Goal: Information Seeking & Learning: Learn about a topic

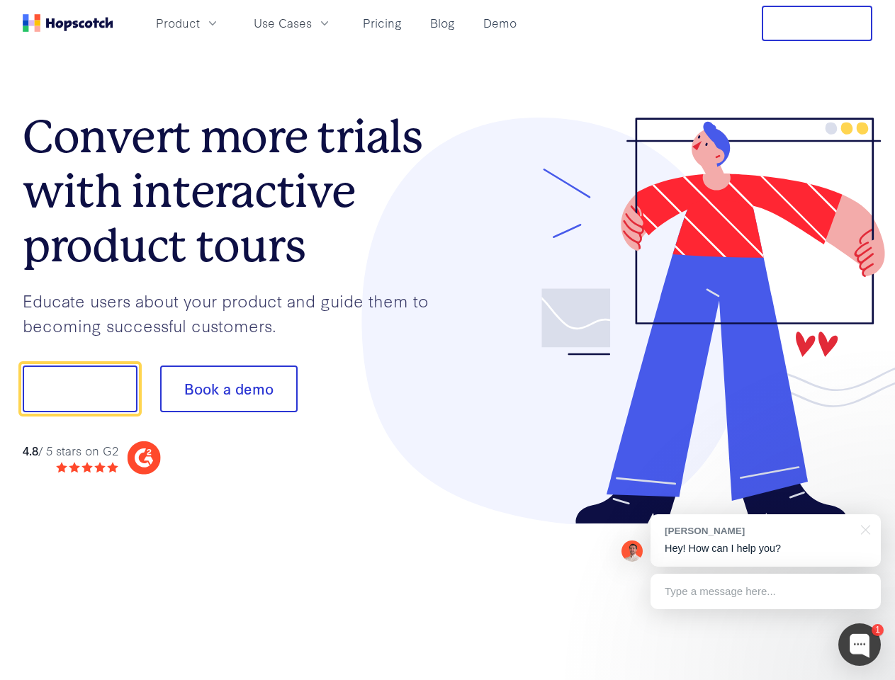
click at [448, 340] on div at bounding box center [660, 322] width 425 height 408
click at [200, 23] on span "Product" at bounding box center [178, 23] width 44 height 18
click at [312, 23] on span "Use Cases" at bounding box center [283, 23] width 58 height 18
click at [817, 23] on button "Free Trial" at bounding box center [817, 23] width 111 height 35
click at [79, 389] on button "Show me!" at bounding box center [80, 389] width 115 height 47
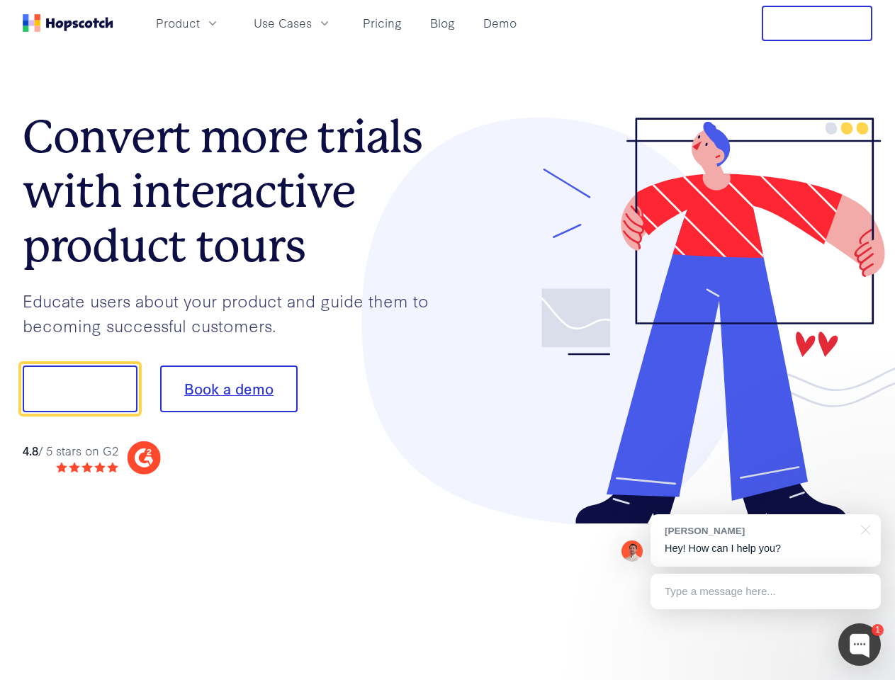
click at [228, 389] on button "Book a demo" at bounding box center [229, 389] width 138 height 47
click at [860, 645] on div at bounding box center [860, 645] width 43 height 43
click at [766, 541] on div "[PERSON_NAME] Hey! How can I help you?" at bounding box center [766, 541] width 230 height 52
click at [863, 529] on div at bounding box center [748, 387] width 266 height 473
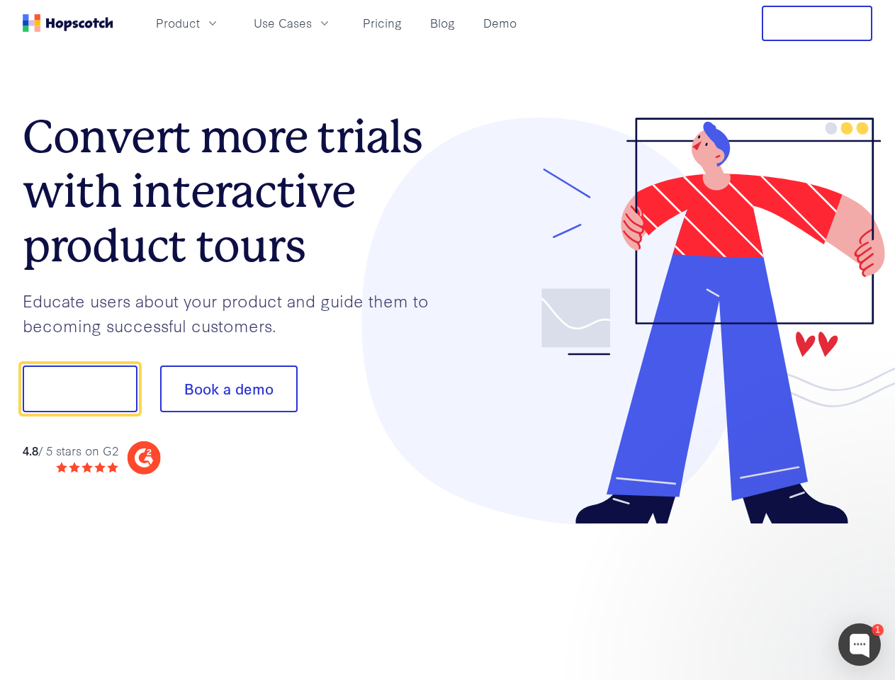
click at [766, 592] on div at bounding box center [748, 387] width 266 height 473
